Goal: Information Seeking & Learning: Learn about a topic

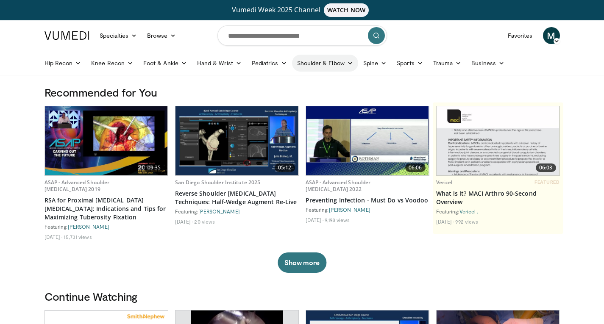
click at [311, 68] on link "Shoulder & Elbow" at bounding box center [325, 63] width 66 height 17
click at [292, 96] on link "Shoulder" at bounding box center [307, 97] width 101 height 14
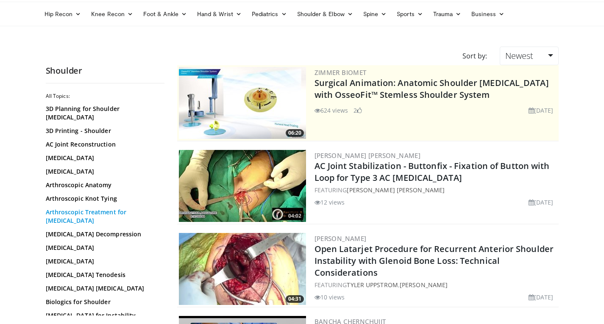
scroll to position [10, 0]
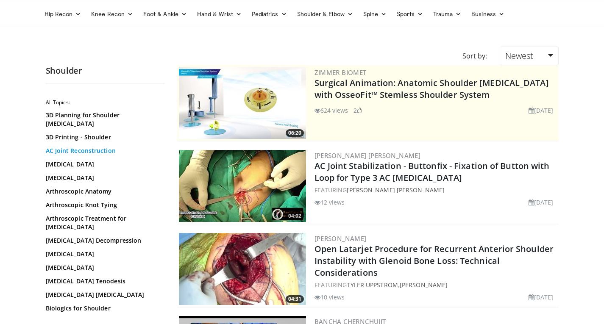
click at [70, 147] on link "AC Joint Reconstruction" at bounding box center [103, 151] width 114 height 8
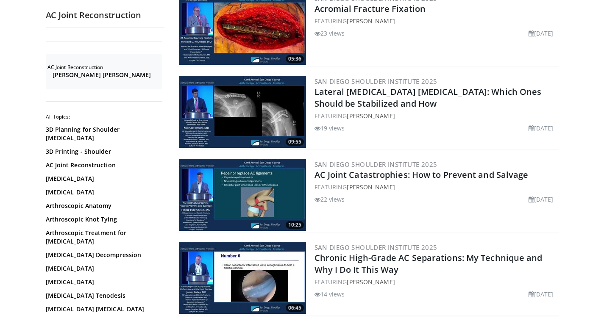
scroll to position [290, 0]
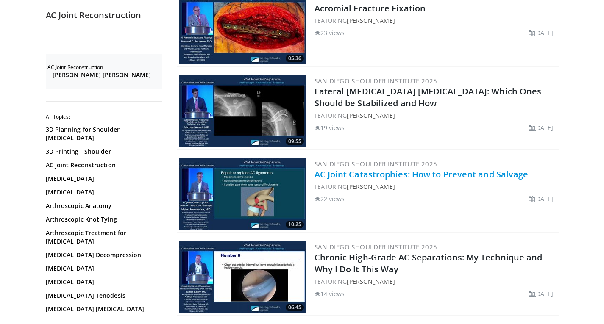
click at [411, 177] on link "AC Joint Catastrophies: How to Prevent and Salvage" at bounding box center [422, 174] width 214 height 11
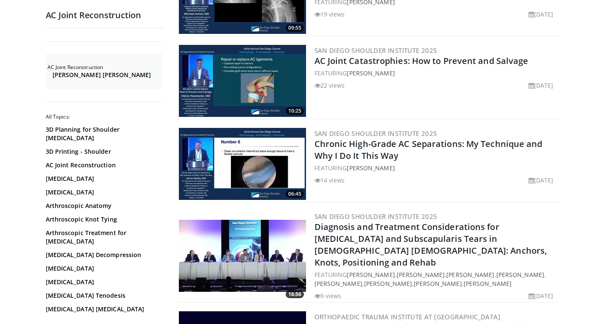
scroll to position [404, 0]
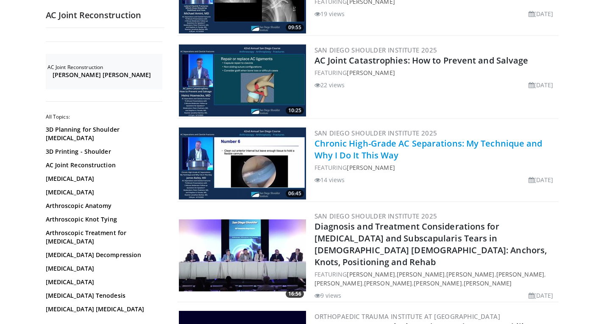
click at [382, 150] on link "Chronic High-Grade AC Separations: My Technique and Why I Do It This Way" at bounding box center [429, 149] width 228 height 23
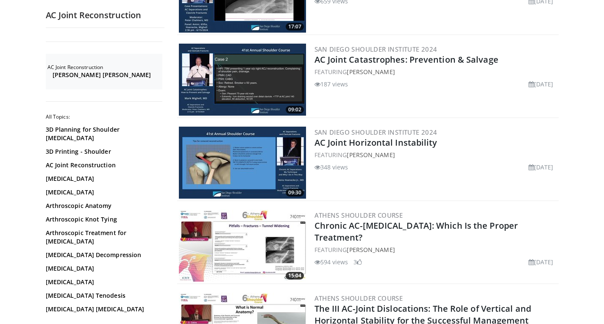
scroll to position [1586, 0]
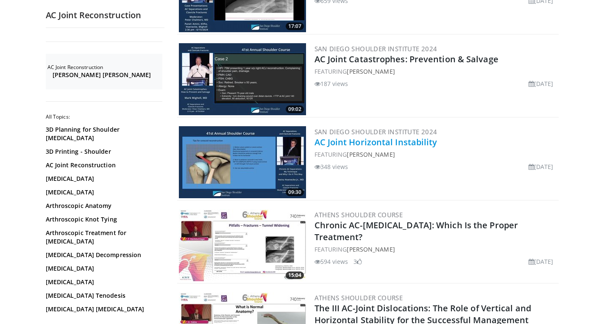
click at [333, 137] on link "AC Joint Horizontal Instability" at bounding box center [376, 142] width 123 height 11
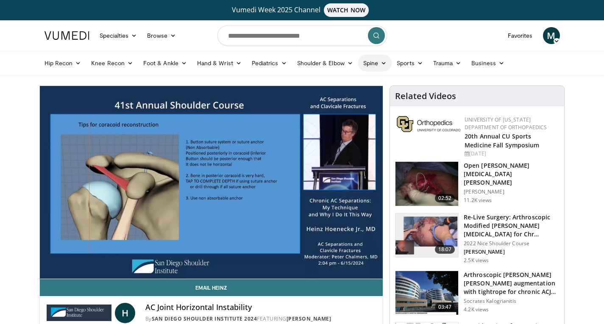
scroll to position [284, 0]
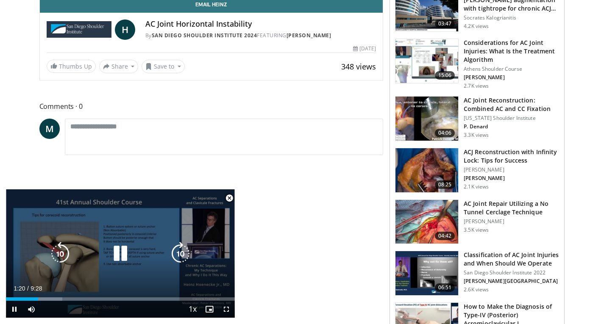
click at [121, 261] on icon "Video Player" at bounding box center [121, 254] width 24 height 24
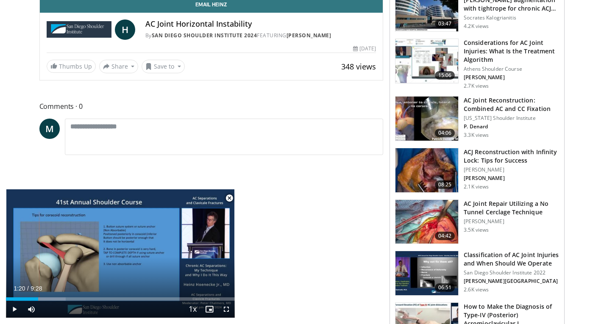
click at [113, 251] on icon "Video Player" at bounding box center [121, 254] width 24 height 24
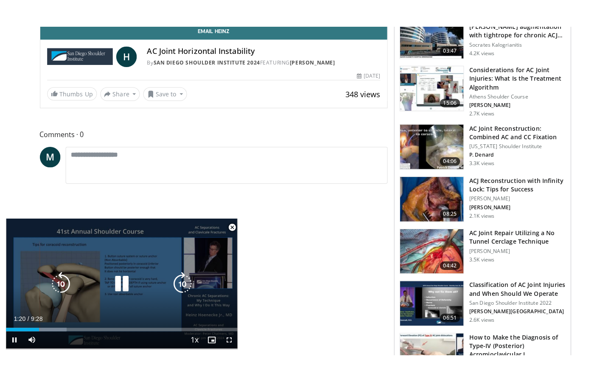
scroll to position [90, 0]
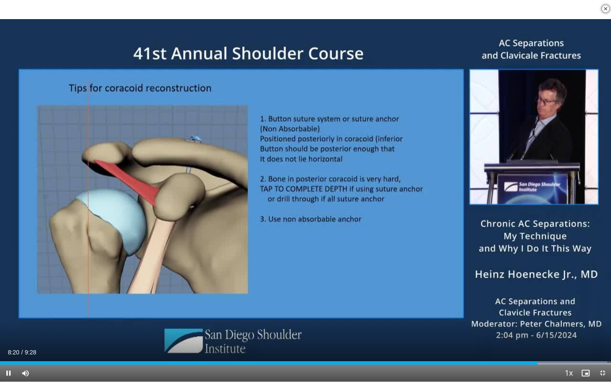
click at [604, 8] on span "Video Player" at bounding box center [605, 8] width 17 height 17
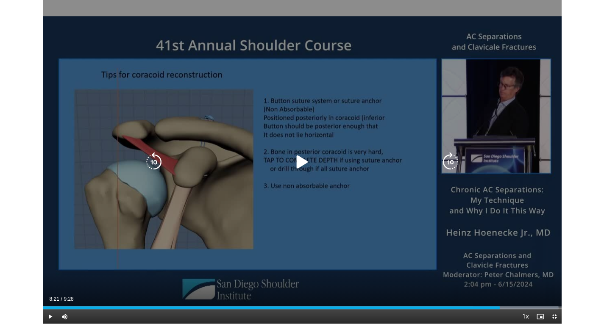
scroll to position [284, 0]
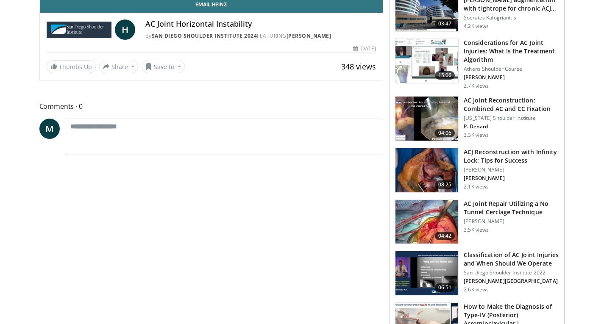
click at [491, 149] on h3 "ACJ Reconstruction with Infinity Lock: Tips for Success" at bounding box center [511, 156] width 95 height 17
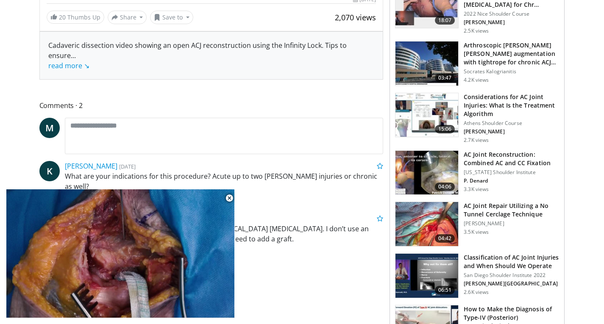
scroll to position [365, 0]
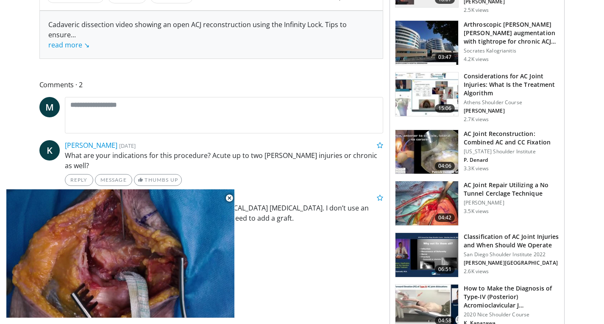
click at [499, 188] on h3 "AC Joint Repair Utilizing a No Tunnel Cerclage Technique" at bounding box center [511, 189] width 95 height 17
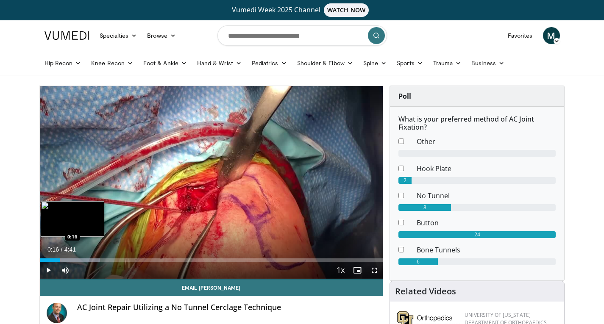
click at [60, 261] on div "Loaded : 17.61% 0:16 0:16" at bounding box center [211, 260] width 343 height 3
click at [74, 261] on div "Progress Bar" at bounding box center [82, 260] width 85 height 3
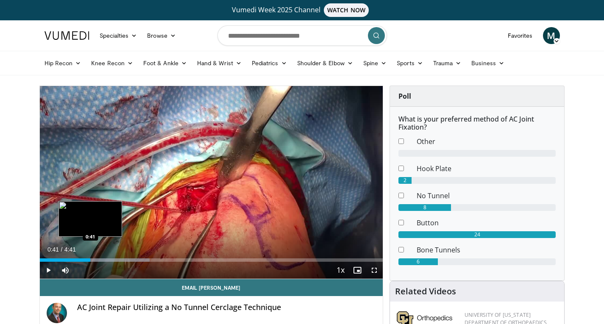
click at [90, 260] on div "Progress Bar" at bounding box center [101, 260] width 95 height 3
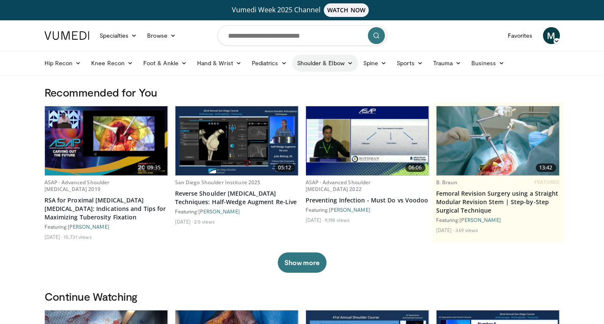
click at [316, 65] on link "Shoulder & Elbow" at bounding box center [325, 63] width 66 height 17
click at [289, 86] on link "Elbow" at bounding box center [307, 83] width 101 height 14
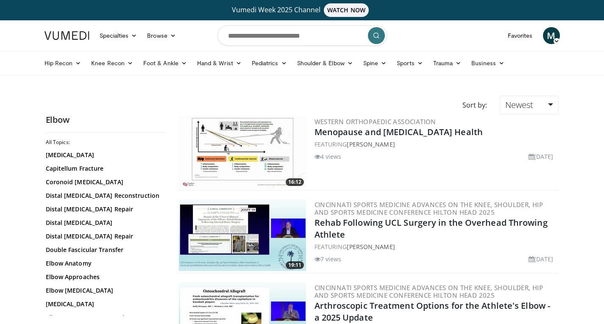
scroll to position [18, 0]
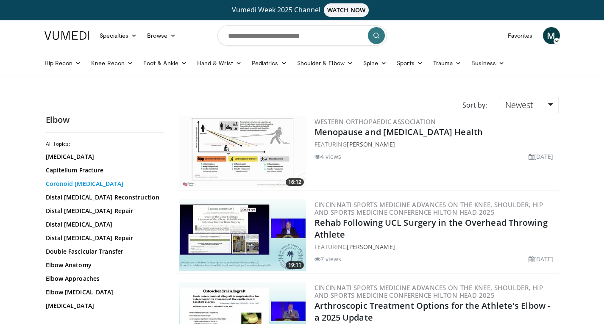
click at [79, 180] on link "Coronoid [MEDICAL_DATA]" at bounding box center [103, 184] width 114 height 8
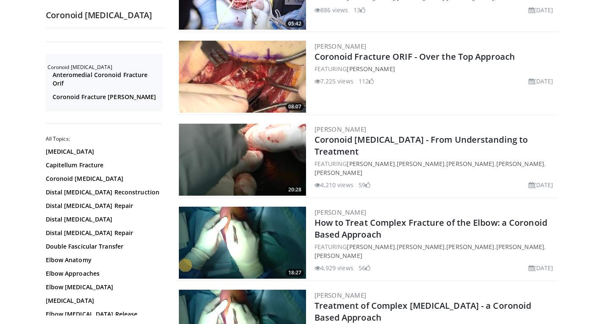
scroll to position [159, 0]
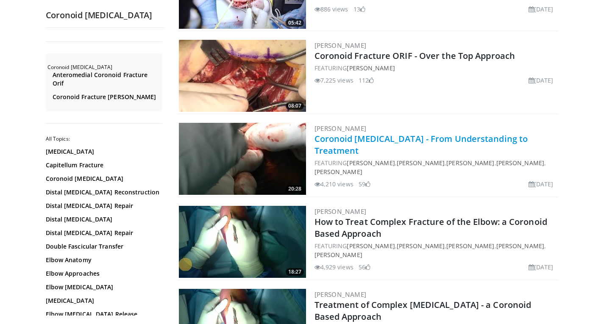
click at [374, 138] on link "Coronoid [MEDICAL_DATA] - From Understanding to Treatment" at bounding box center [422, 144] width 214 height 23
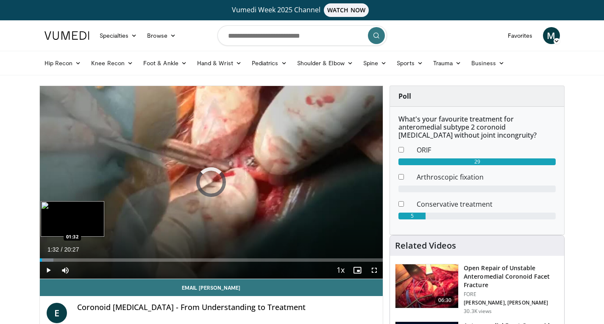
click at [65, 261] on div "Loaded : 4.06% 01:32 01:32" at bounding box center [211, 260] width 343 height 3
click at [75, 261] on div "Progress Bar" at bounding box center [76, 260] width 22 height 3
click at [81, 259] on div "Loaded : 15.44% 02:30 02:28" at bounding box center [211, 260] width 343 height 3
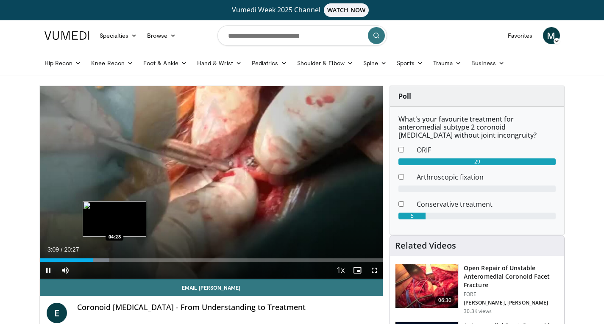
click at [116, 259] on div "Loaded : 20.32% 03:09 04:28" at bounding box center [211, 260] width 343 height 3
